Goal: Information Seeking & Learning: Learn about a topic

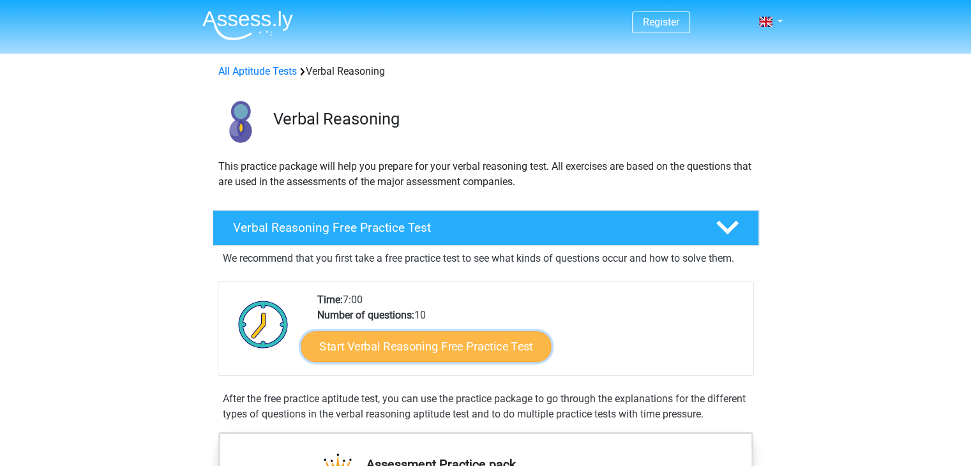
click at [404, 349] on link "Start Verbal Reasoning Free Practice Test" at bounding box center [426, 346] width 250 height 31
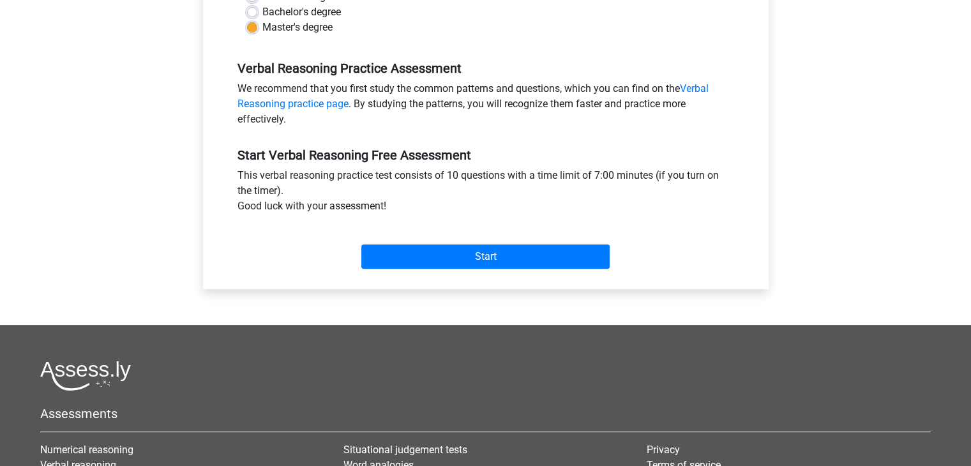
scroll to position [354, 0]
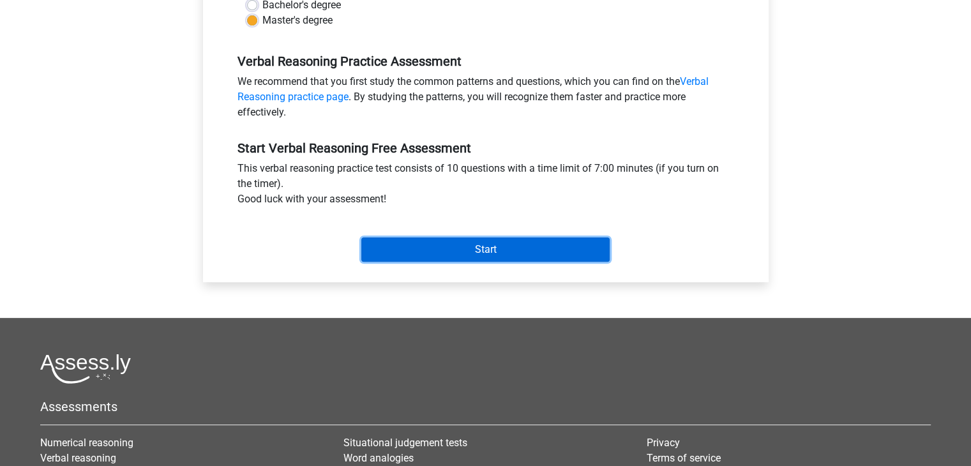
click at [438, 255] on input "Start" at bounding box center [485, 250] width 248 height 24
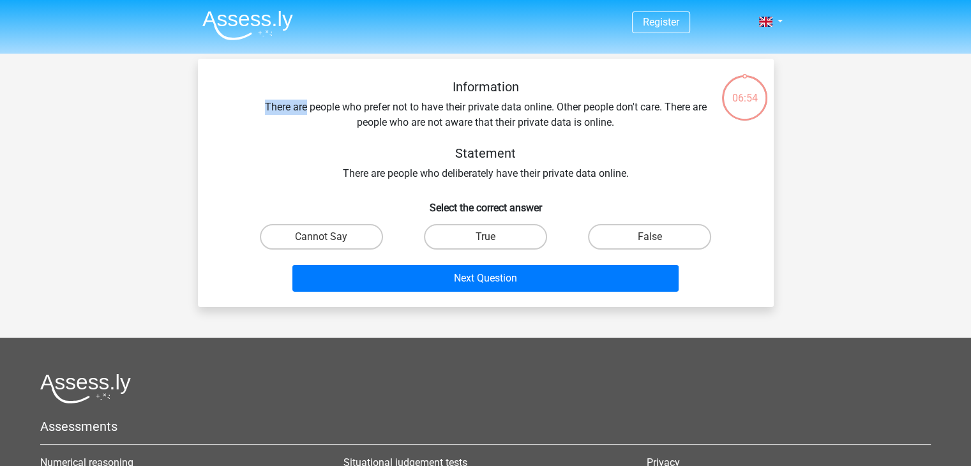
drag, startPoint x: 261, startPoint y: 108, endPoint x: 304, endPoint y: 109, distance: 42.8
click at [304, 109] on div "Information There are people who prefer not to have their private data online. …" at bounding box center [485, 130] width 535 height 102
click at [319, 140] on div "Information There are people who prefer not to have their private data online. …" at bounding box center [485, 130] width 535 height 102
click at [449, 237] on label "True" at bounding box center [485, 237] width 123 height 26
click at [485, 237] on input "True" at bounding box center [489, 241] width 8 height 8
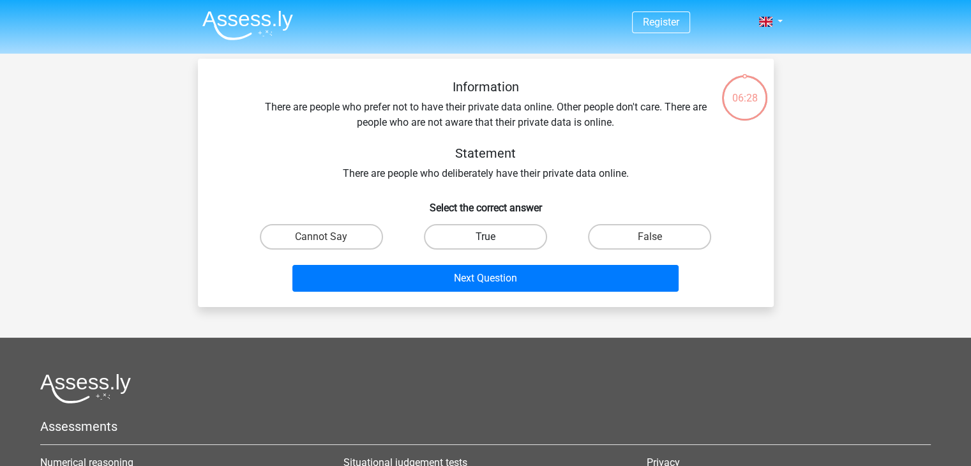
radio input "true"
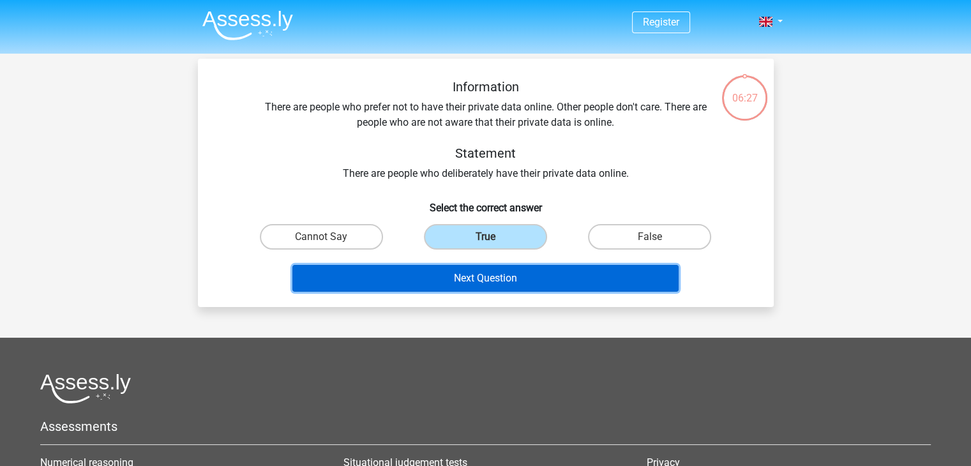
click at [450, 282] on button "Next Question" at bounding box center [485, 278] width 386 height 27
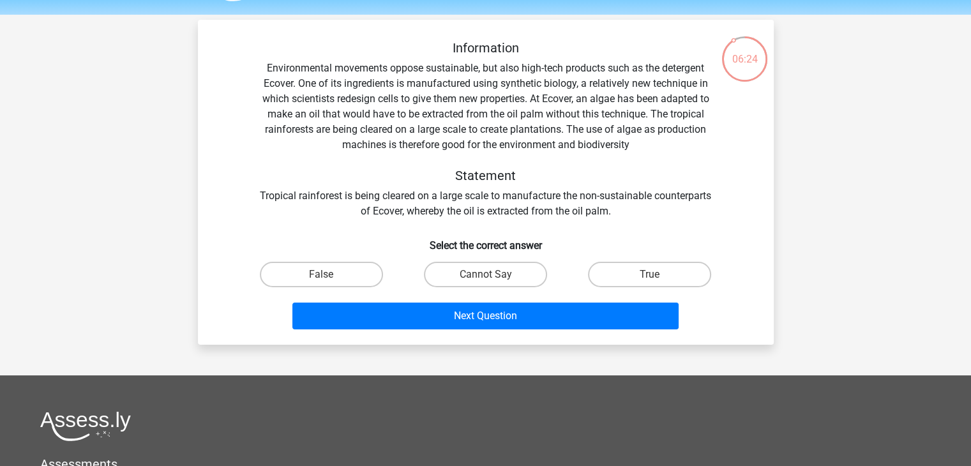
scroll to position [40, 0]
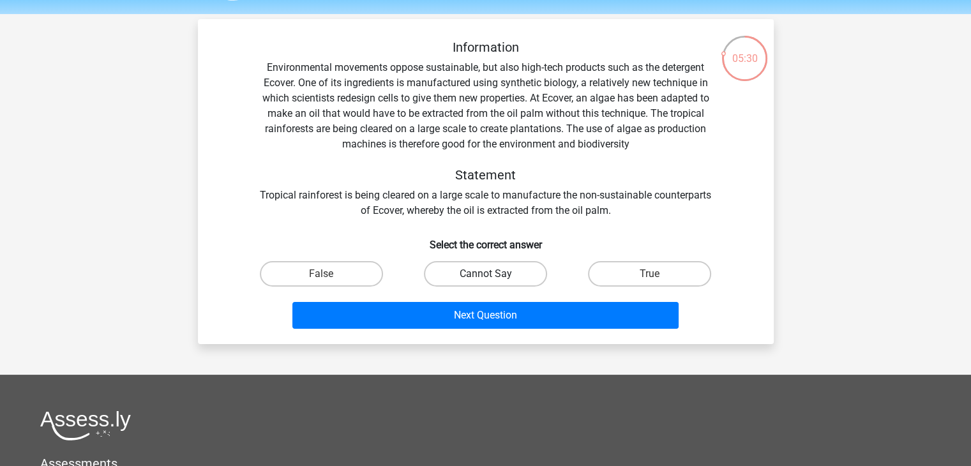
click at [485, 277] on label "Cannot Say" at bounding box center [485, 274] width 123 height 26
click at [485, 277] on input "Cannot Say" at bounding box center [489, 278] width 8 height 8
radio input "true"
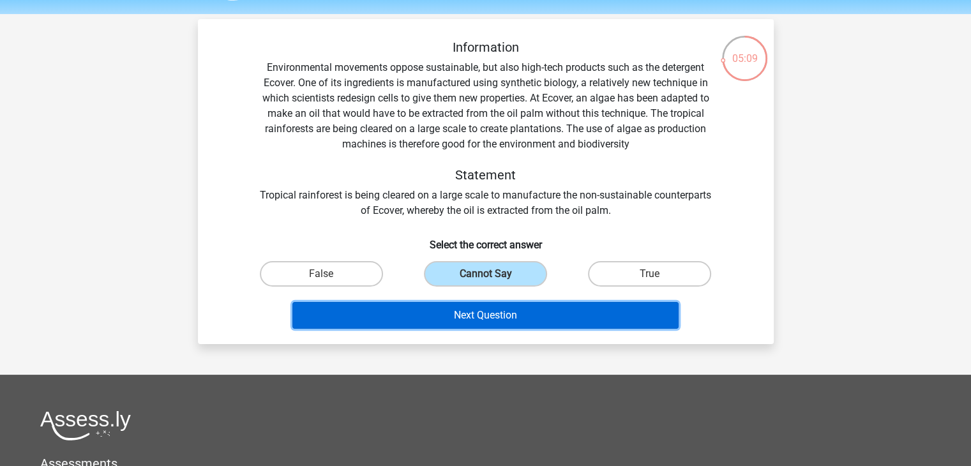
click at [483, 322] on button "Next Question" at bounding box center [485, 315] width 386 height 27
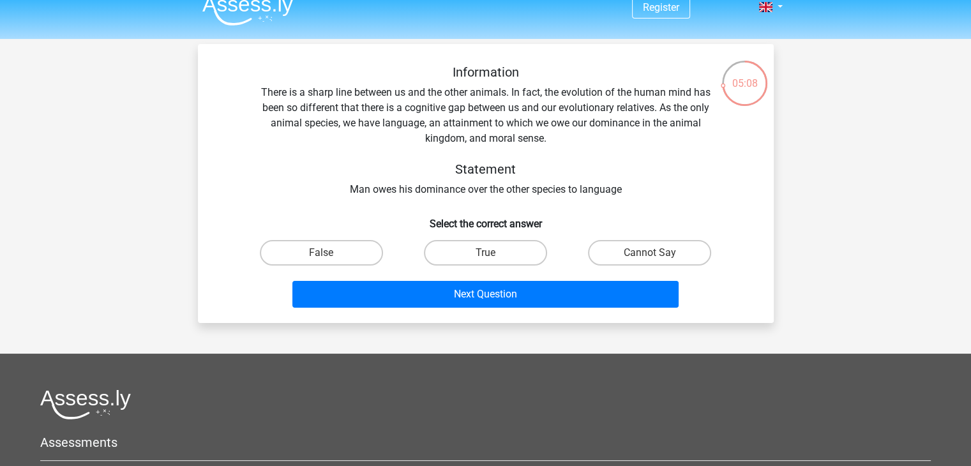
scroll to position [13, 0]
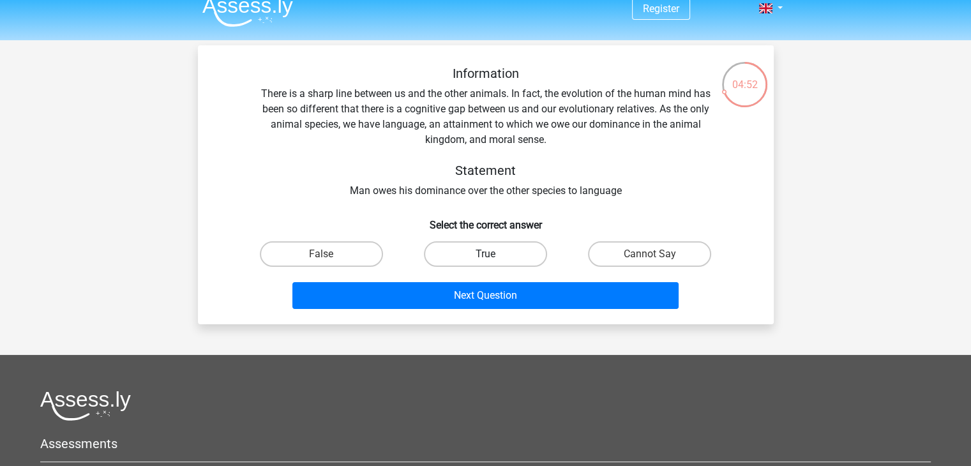
drag, startPoint x: 475, startPoint y: 270, endPoint x: 466, endPoint y: 257, distance: 15.6
click at [466, 257] on div "True" at bounding box center [486, 254] width 164 height 36
click at [466, 257] on label "True" at bounding box center [485, 254] width 123 height 26
click at [485, 257] on input "True" at bounding box center [489, 258] width 8 height 8
radio input "true"
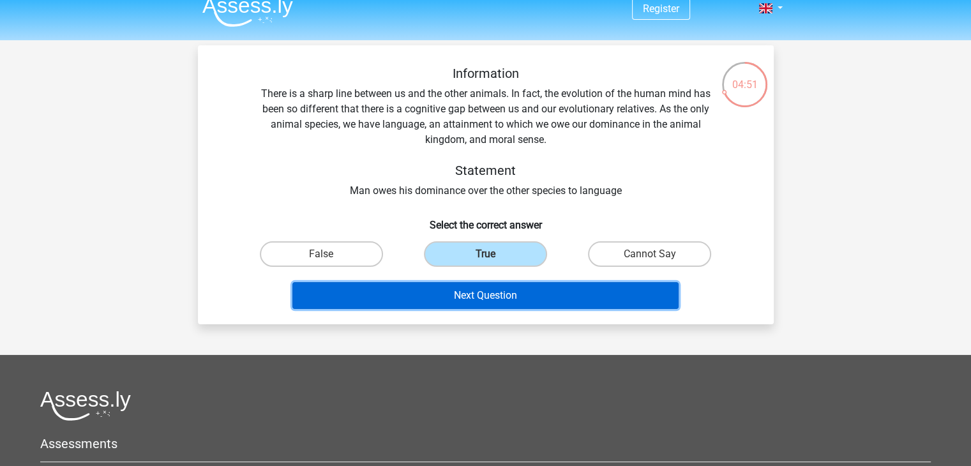
click at [469, 297] on button "Next Question" at bounding box center [485, 295] width 386 height 27
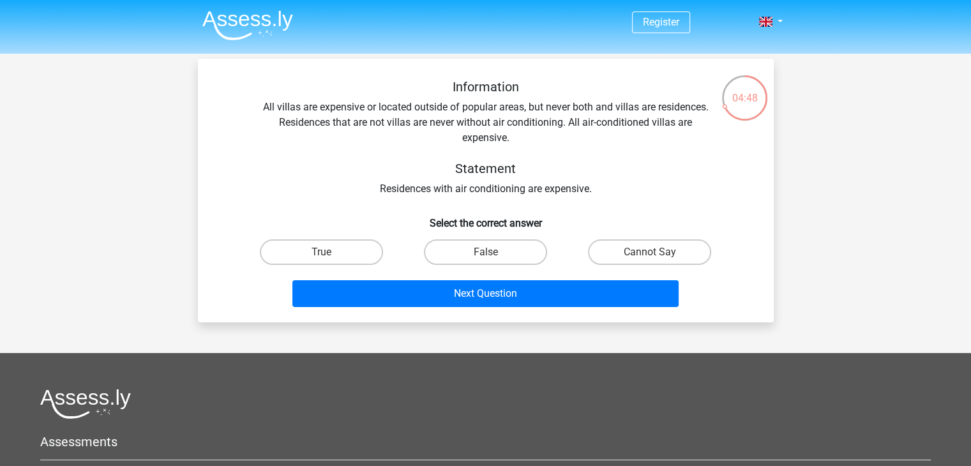
scroll to position [0, 0]
click at [372, 167] on h5 "Statement" at bounding box center [485, 168] width 453 height 15
click at [495, 251] on label "False" at bounding box center [485, 252] width 123 height 26
click at [494, 252] on input "False" at bounding box center [489, 256] width 8 height 8
radio input "true"
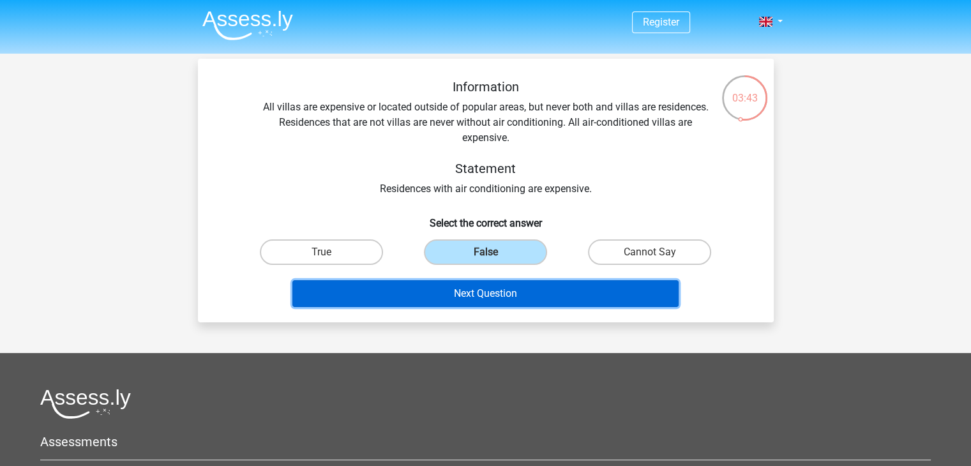
click at [485, 297] on button "Next Question" at bounding box center [485, 293] width 386 height 27
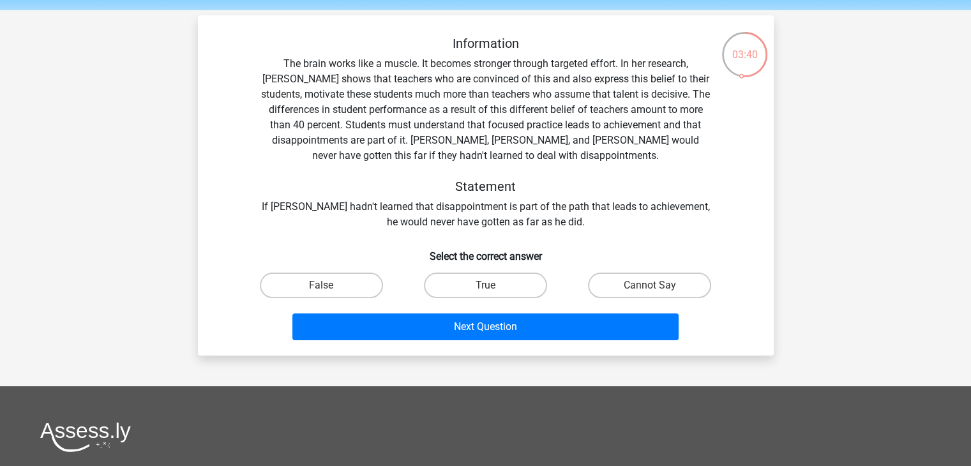
scroll to position [43, 0]
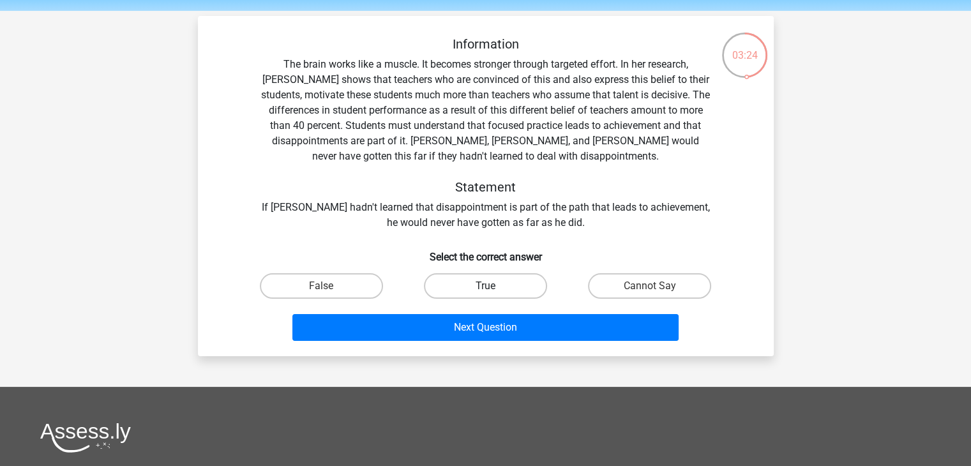
click at [457, 285] on label "True" at bounding box center [485, 286] width 123 height 26
click at [485, 286] on input "True" at bounding box center [489, 290] width 8 height 8
radio input "true"
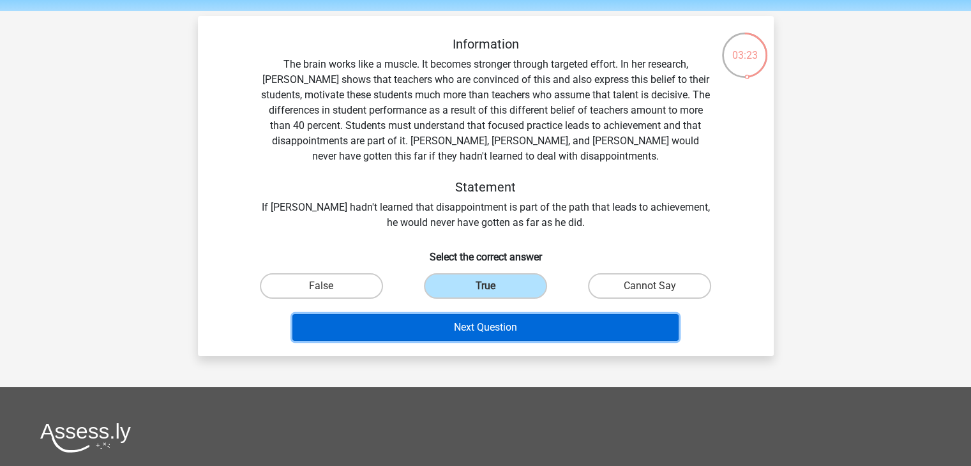
click at [458, 320] on button "Next Question" at bounding box center [485, 327] width 386 height 27
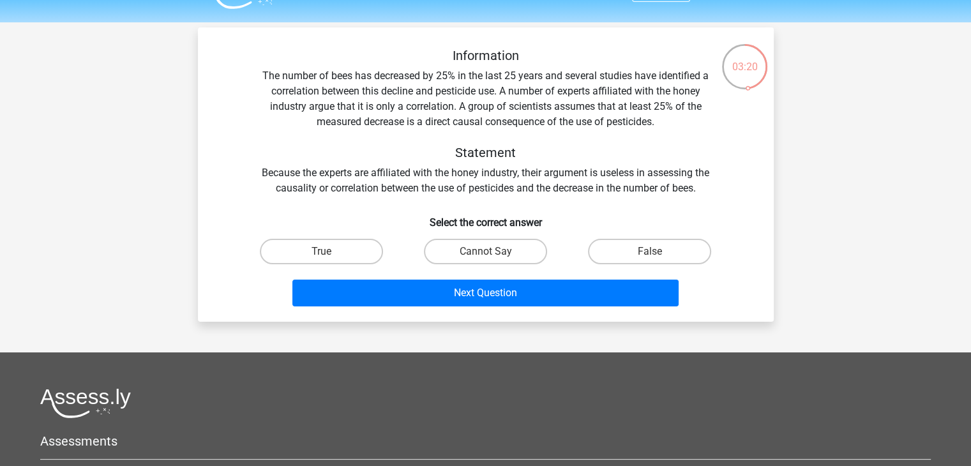
scroll to position [31, 0]
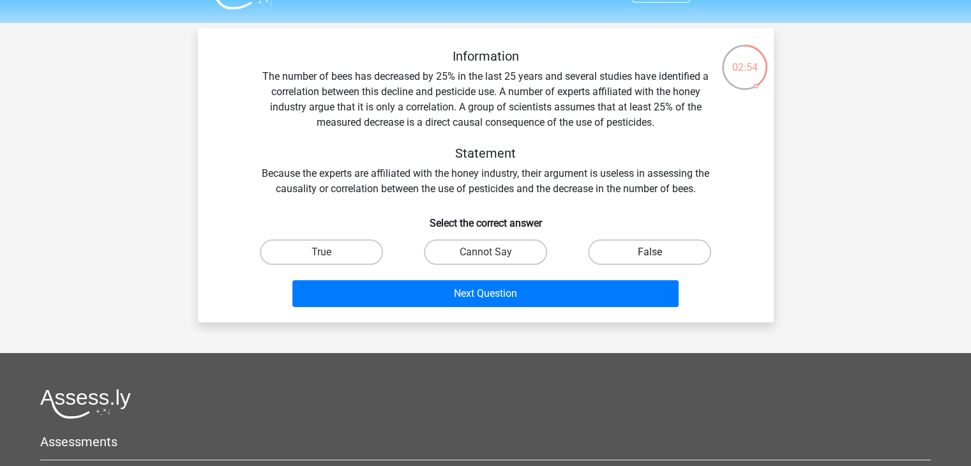
click at [626, 259] on label "False" at bounding box center [649, 252] width 123 height 26
click at [650, 259] on input "False" at bounding box center [654, 256] width 8 height 8
radio input "true"
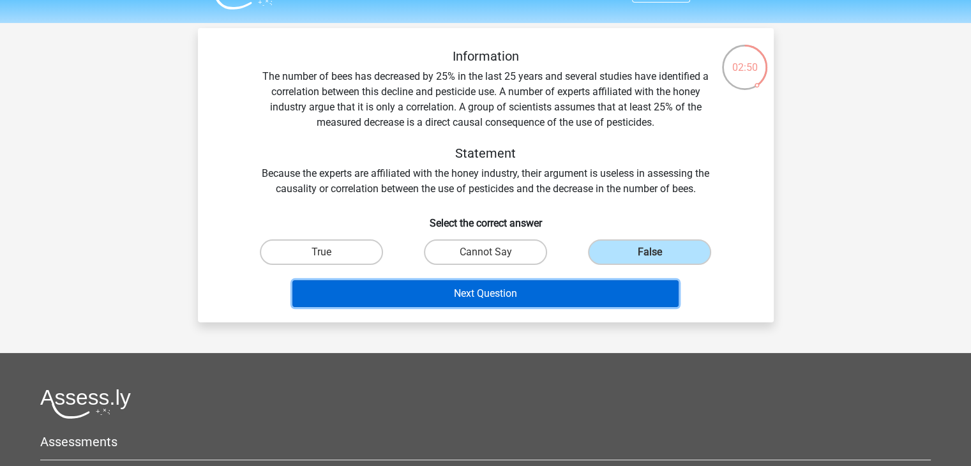
click at [504, 291] on button "Next Question" at bounding box center [485, 293] width 386 height 27
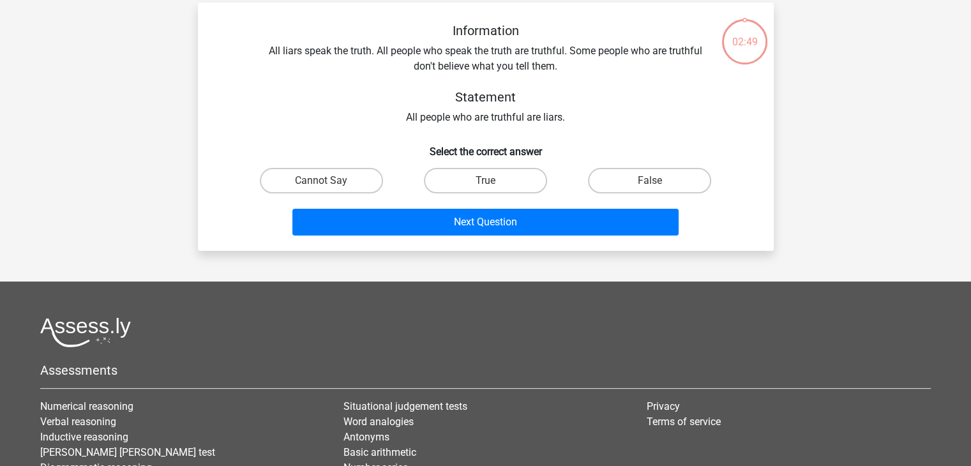
scroll to position [59, 0]
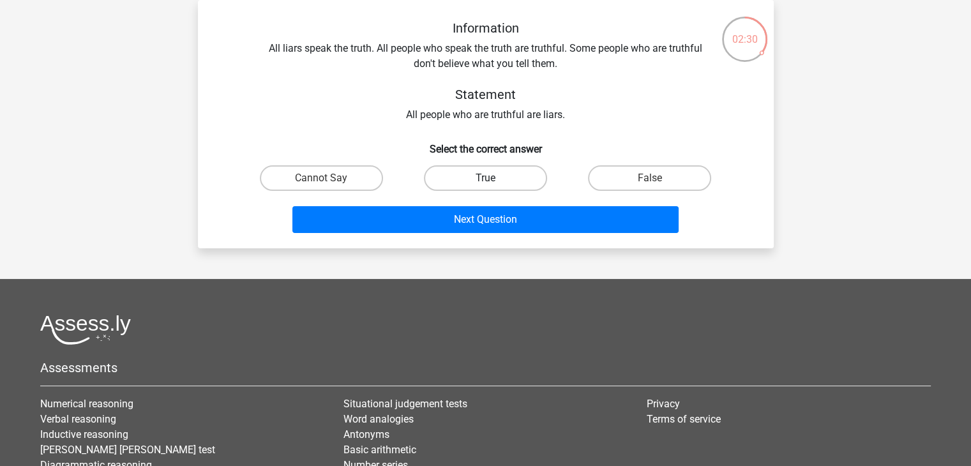
click at [503, 185] on label "True" at bounding box center [485, 178] width 123 height 26
click at [494, 185] on input "True" at bounding box center [489, 182] width 8 height 8
radio input "true"
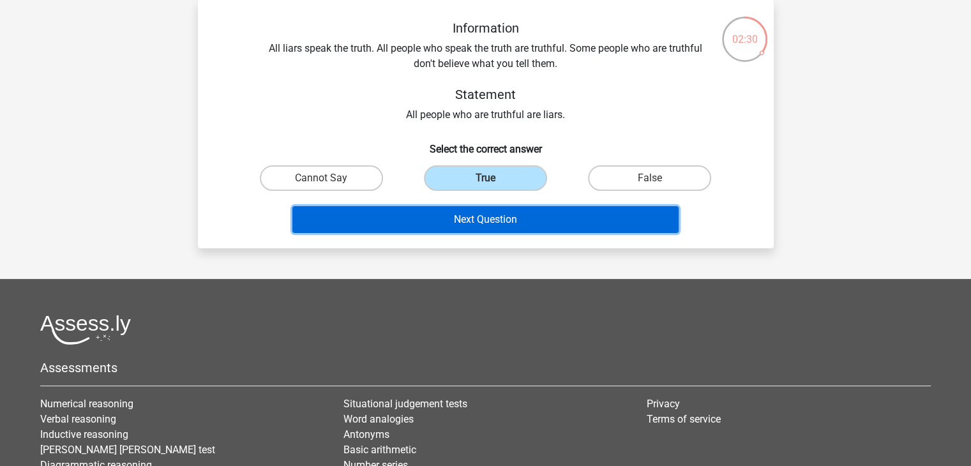
click at [496, 220] on button "Next Question" at bounding box center [485, 219] width 386 height 27
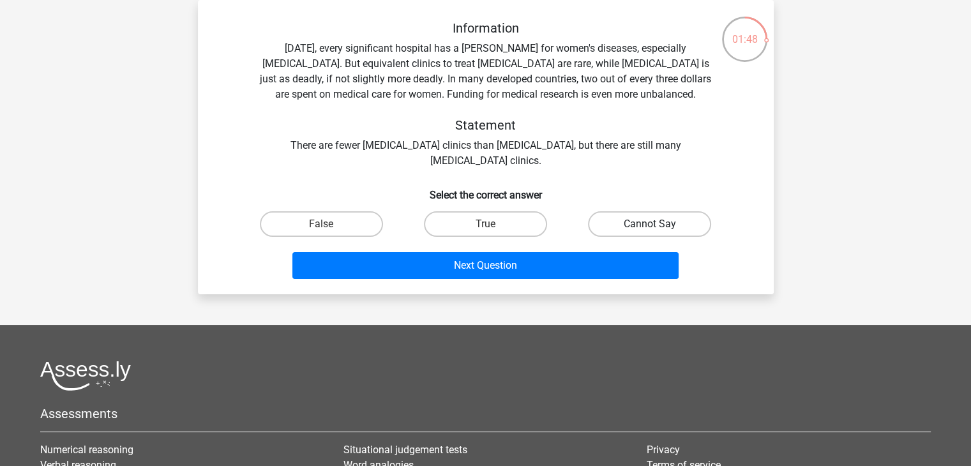
click at [621, 227] on label "Cannot Say" at bounding box center [649, 224] width 123 height 26
click at [650, 227] on input "Cannot Say" at bounding box center [654, 228] width 8 height 8
radio input "true"
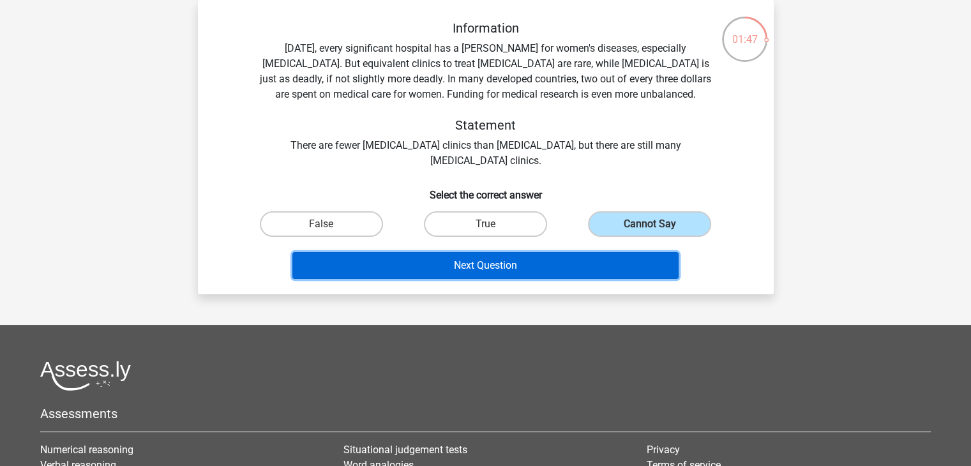
click at [572, 266] on button "Next Question" at bounding box center [485, 265] width 386 height 27
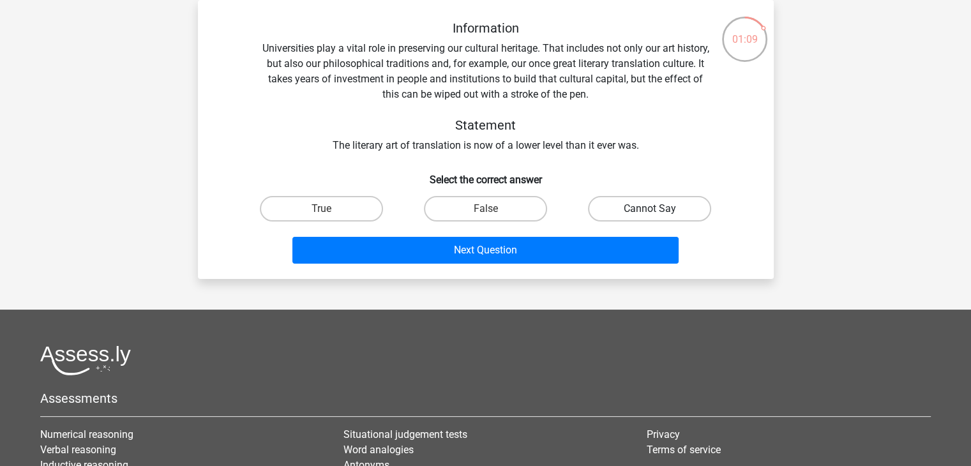
click at [630, 215] on label "Cannot Say" at bounding box center [649, 209] width 123 height 26
click at [650, 215] on input "Cannot Say" at bounding box center [654, 213] width 8 height 8
radio input "true"
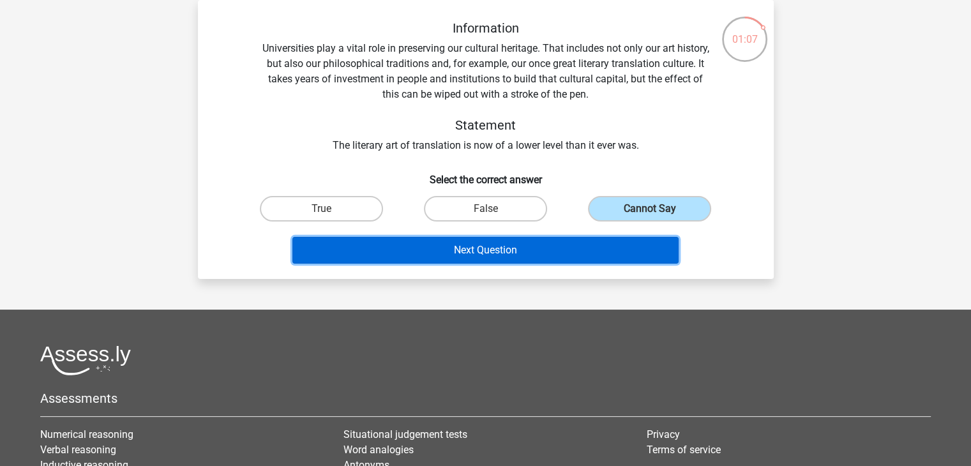
click at [579, 248] on button "Next Question" at bounding box center [485, 250] width 386 height 27
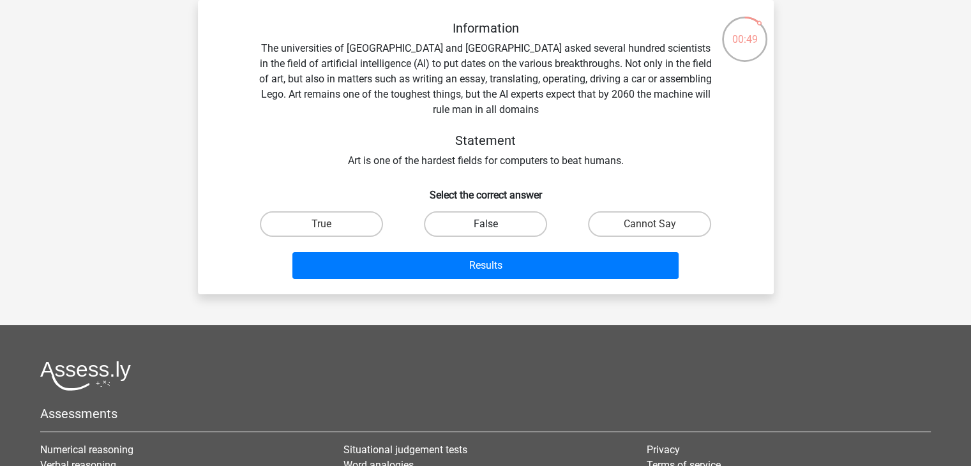
click at [496, 225] on label "False" at bounding box center [485, 224] width 123 height 26
click at [494, 225] on input "False" at bounding box center [489, 228] width 8 height 8
radio input "true"
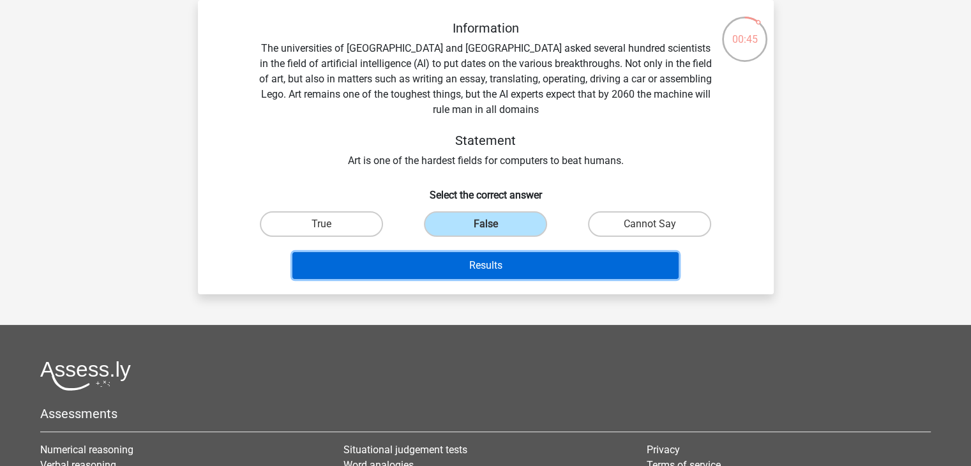
click at [483, 277] on button "Results" at bounding box center [485, 265] width 386 height 27
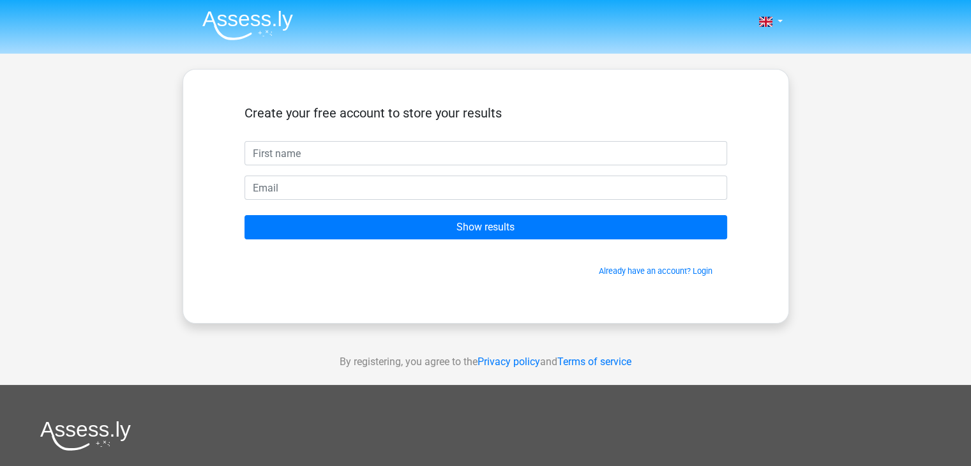
click at [480, 156] on input "text" at bounding box center [486, 153] width 483 height 24
type input "Senda"
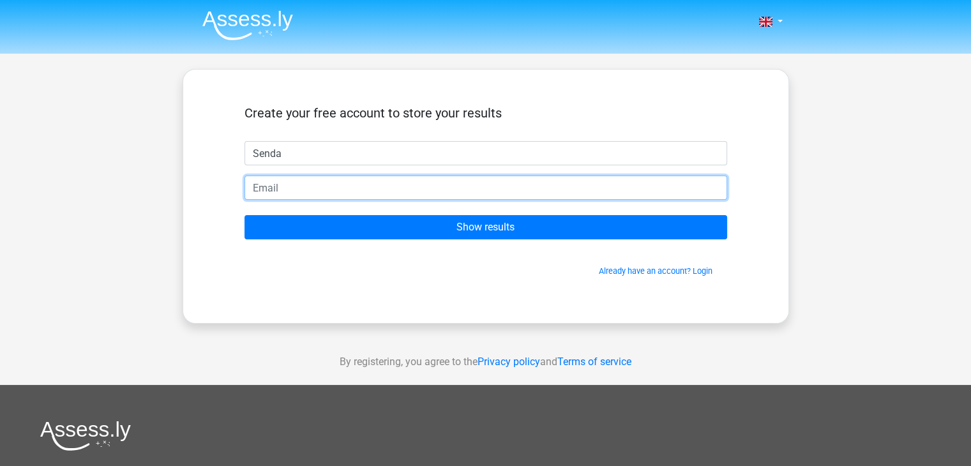
click at [337, 192] on input "email" at bounding box center [486, 188] width 483 height 24
type input "sindabouchrit16@gmail.com"
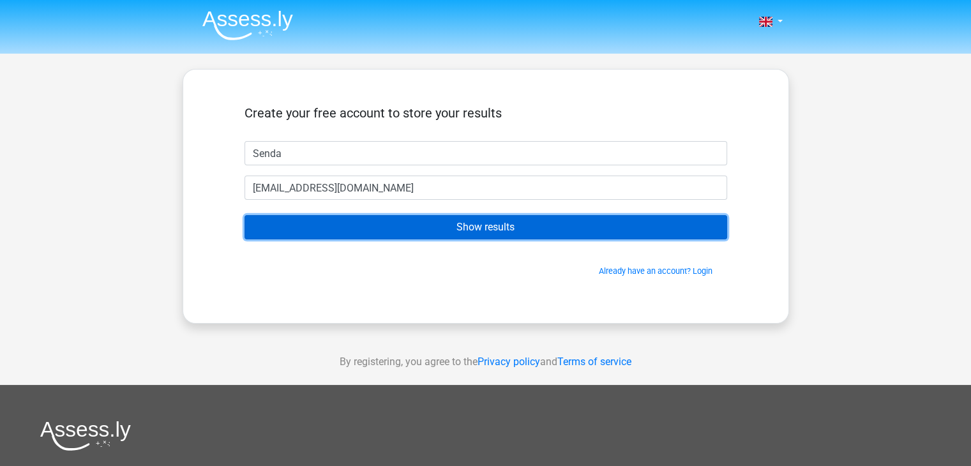
click at [375, 238] on input "Show results" at bounding box center [486, 227] width 483 height 24
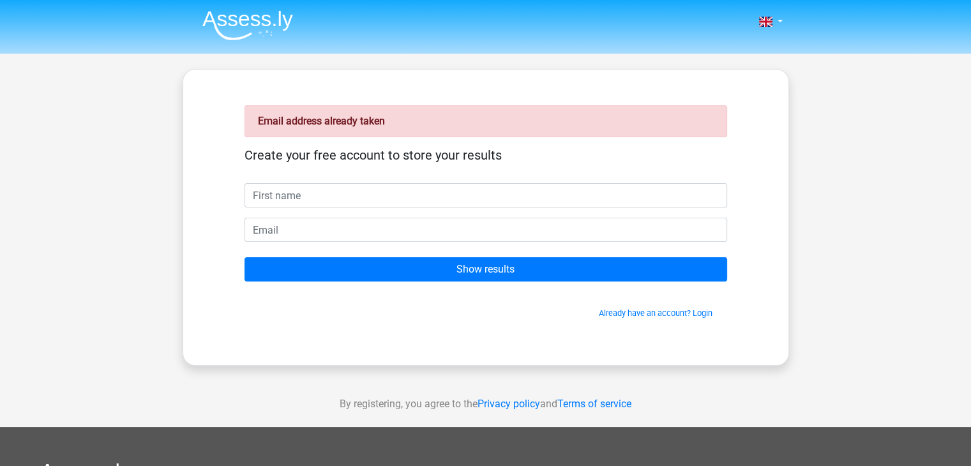
click at [369, 200] on input "text" at bounding box center [486, 195] width 483 height 24
type input "[PERSON_NAME]"
click at [625, 312] on link "Already have an account? Login" at bounding box center [656, 313] width 114 height 10
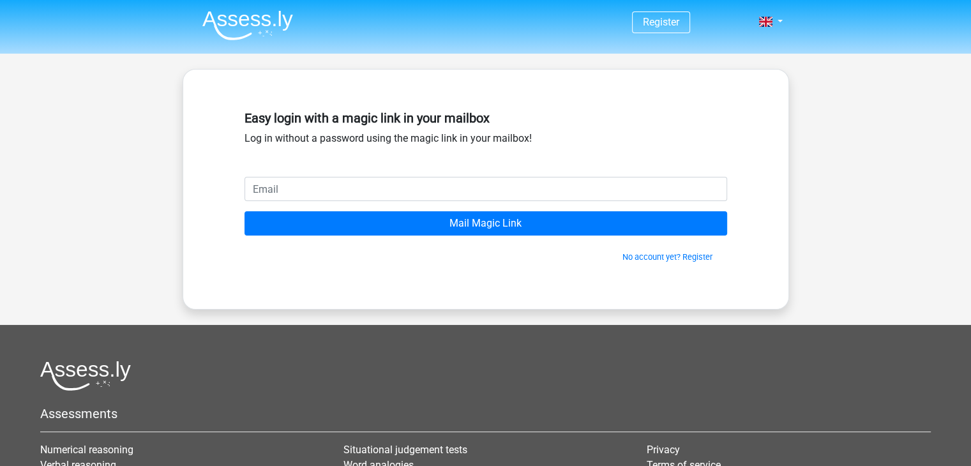
click at [531, 190] on input "email" at bounding box center [486, 189] width 483 height 24
click at [285, 188] on input "[EMAIL_ADDRESS][DOMAIN_NAME]" at bounding box center [486, 189] width 483 height 24
click at [314, 192] on input "sindabouchrit@gmail.com" at bounding box center [486, 189] width 483 height 24
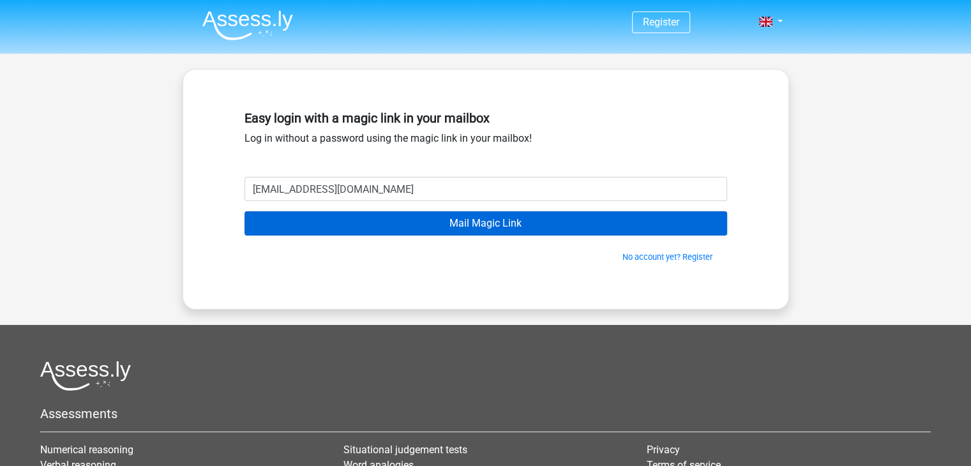
type input "sindabouchrit16@gmail.com"
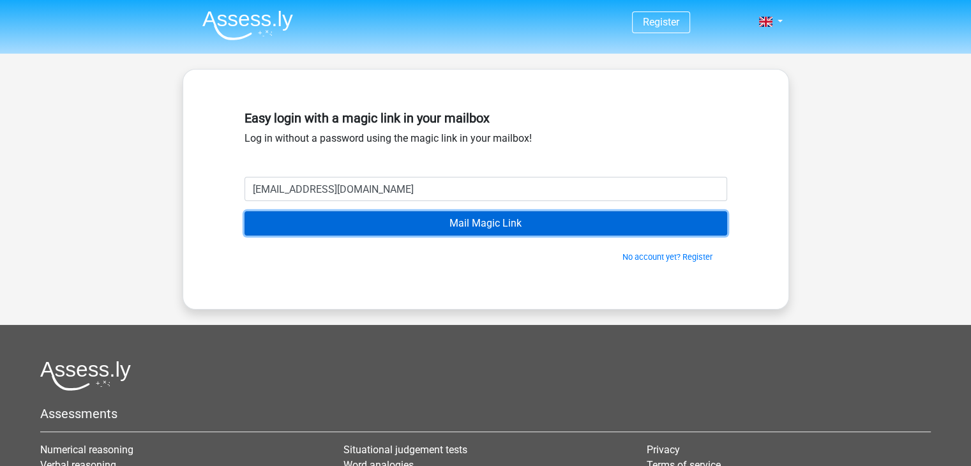
click at [321, 216] on input "Mail Magic Link" at bounding box center [486, 223] width 483 height 24
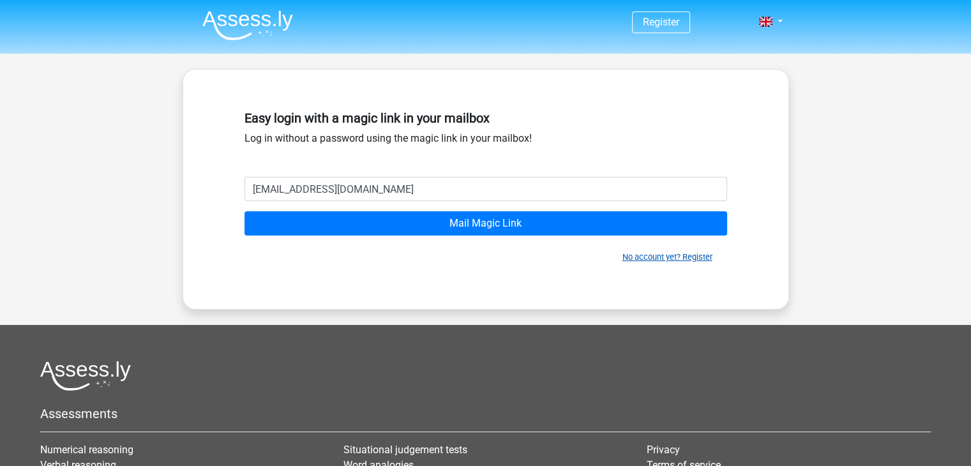
click at [649, 260] on link "No account yet? Register" at bounding box center [668, 257] width 90 height 10
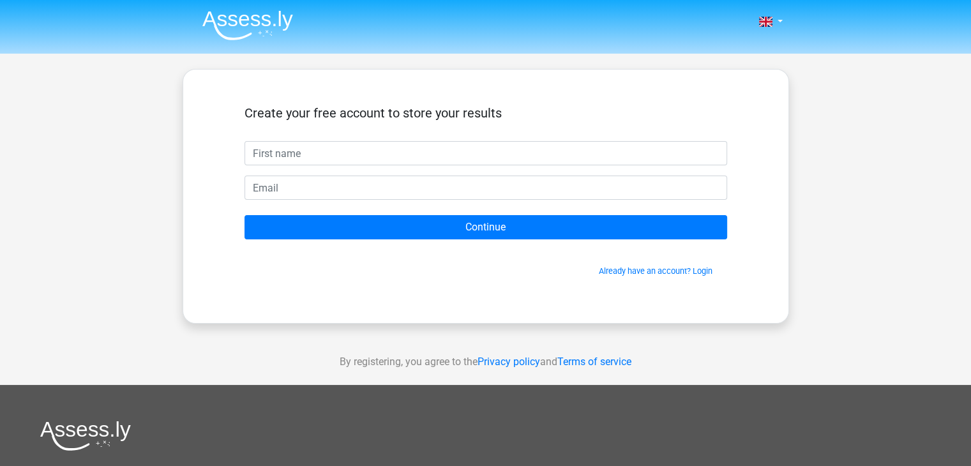
click at [403, 160] on input "text" at bounding box center [486, 153] width 483 height 24
type input "Senda"
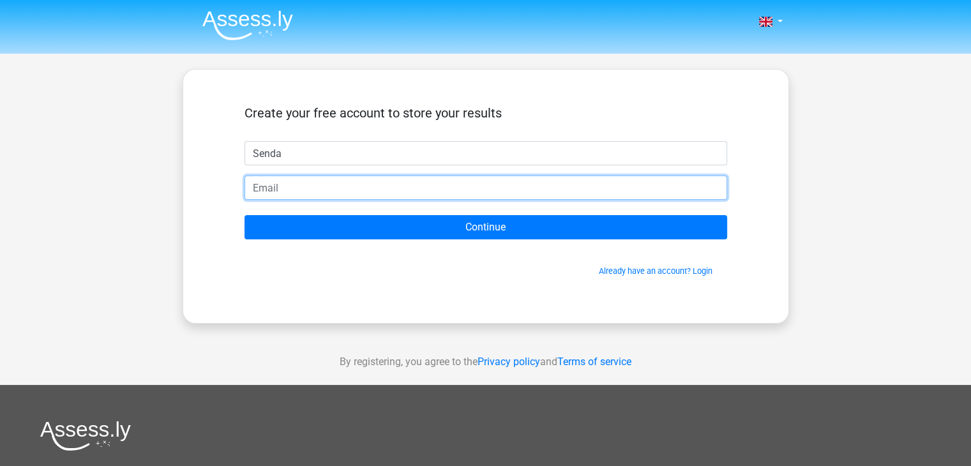
click at [310, 186] on input "email" at bounding box center [486, 188] width 483 height 24
type input "[EMAIL_ADDRESS][DOMAIN_NAME]"
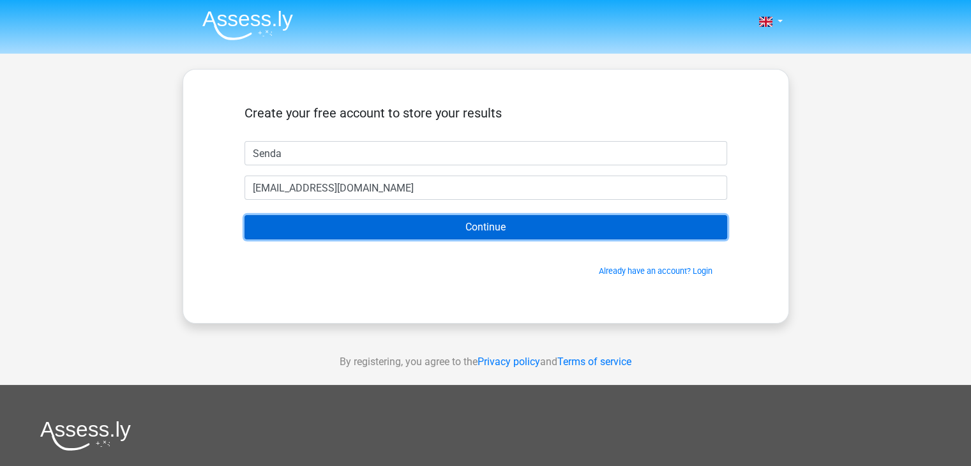
click at [324, 225] on input "Continue" at bounding box center [486, 227] width 483 height 24
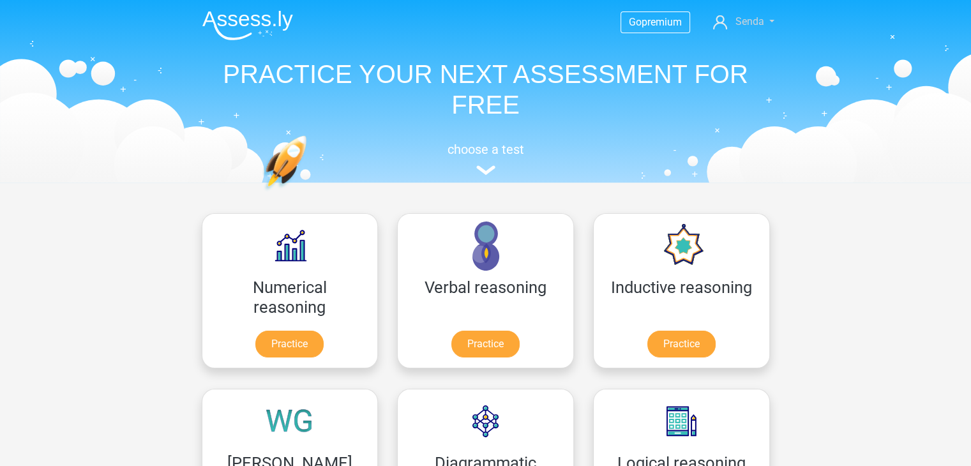
click at [759, 24] on span "Senda" at bounding box center [749, 21] width 29 height 12
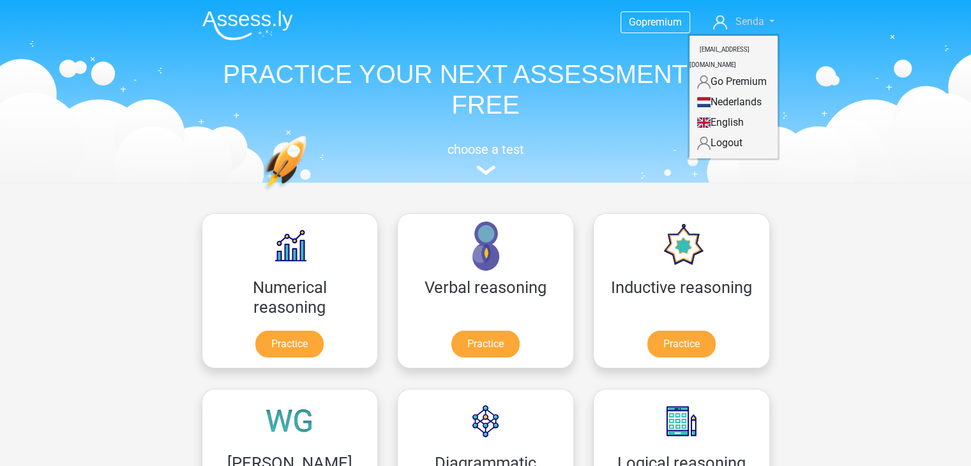
click at [759, 24] on span "Senda" at bounding box center [749, 21] width 29 height 12
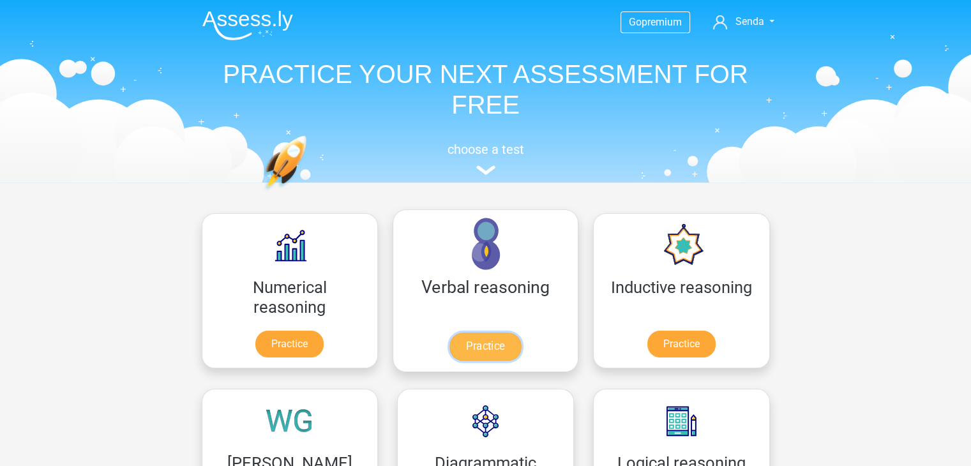
click at [450, 333] on link "Practice" at bounding box center [486, 347] width 72 height 28
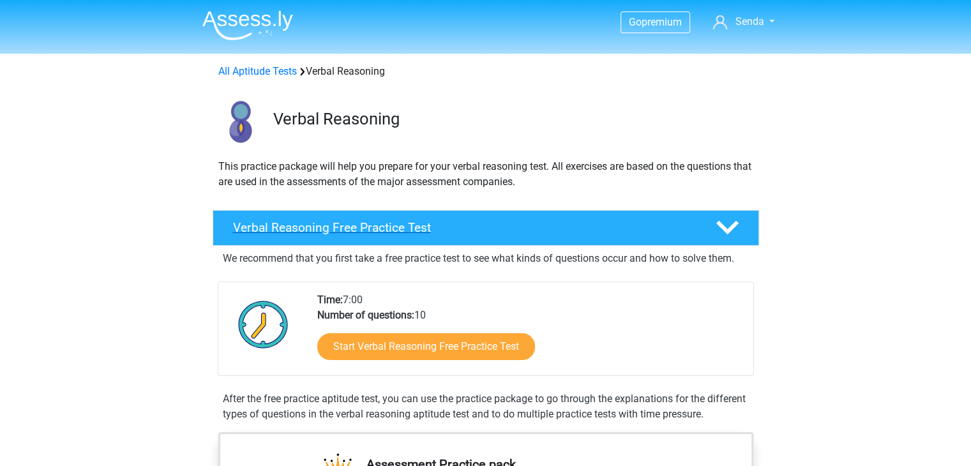
click at [439, 229] on h4 "Verbal Reasoning Free Practice Test" at bounding box center [464, 227] width 462 height 15
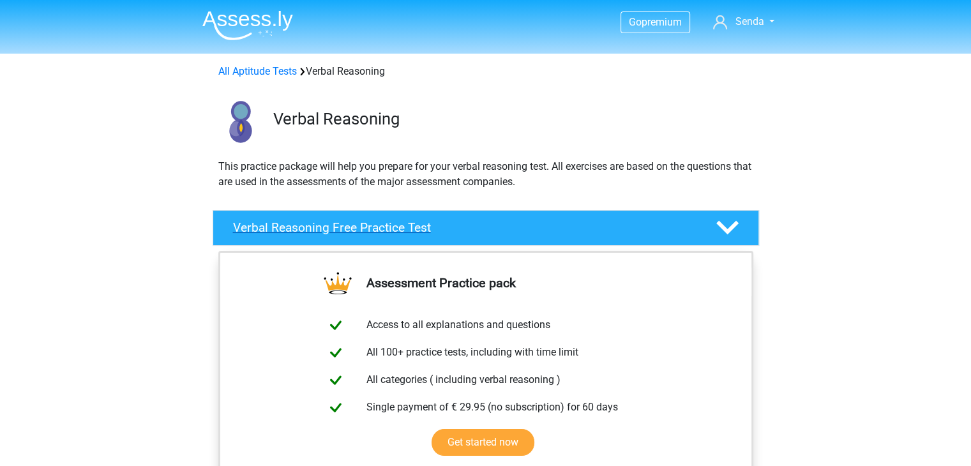
click at [439, 229] on h4 "Verbal Reasoning Free Practice Test" at bounding box center [464, 227] width 462 height 15
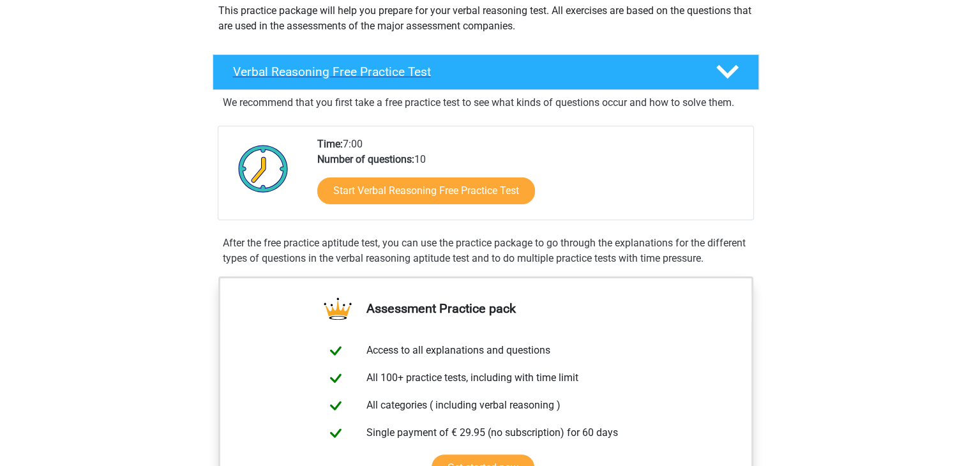
scroll to position [157, 0]
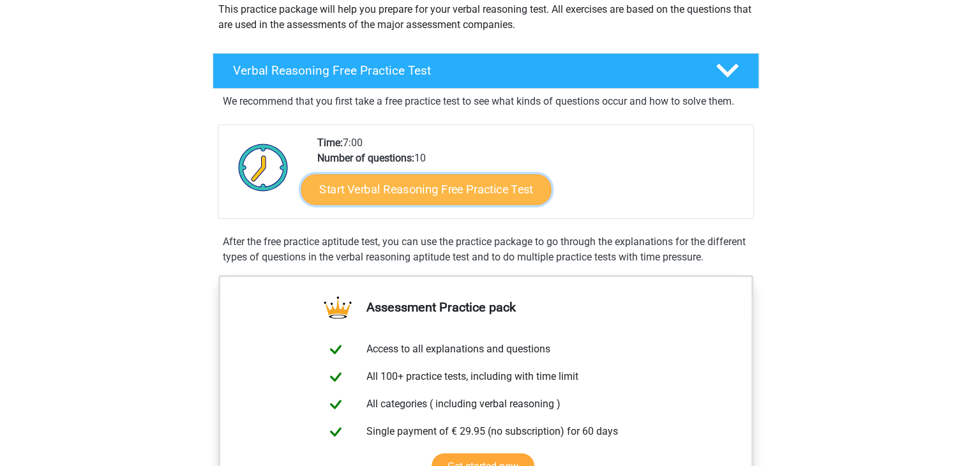
click at [440, 186] on link "Start Verbal Reasoning Free Practice Test" at bounding box center [426, 189] width 250 height 31
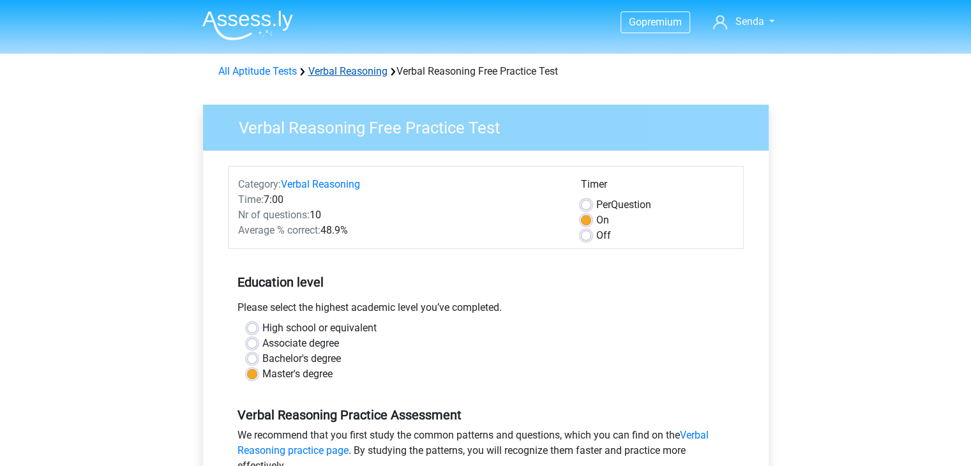
click at [345, 70] on link "Verbal Reasoning" at bounding box center [347, 71] width 79 height 12
